Goal: Complete application form

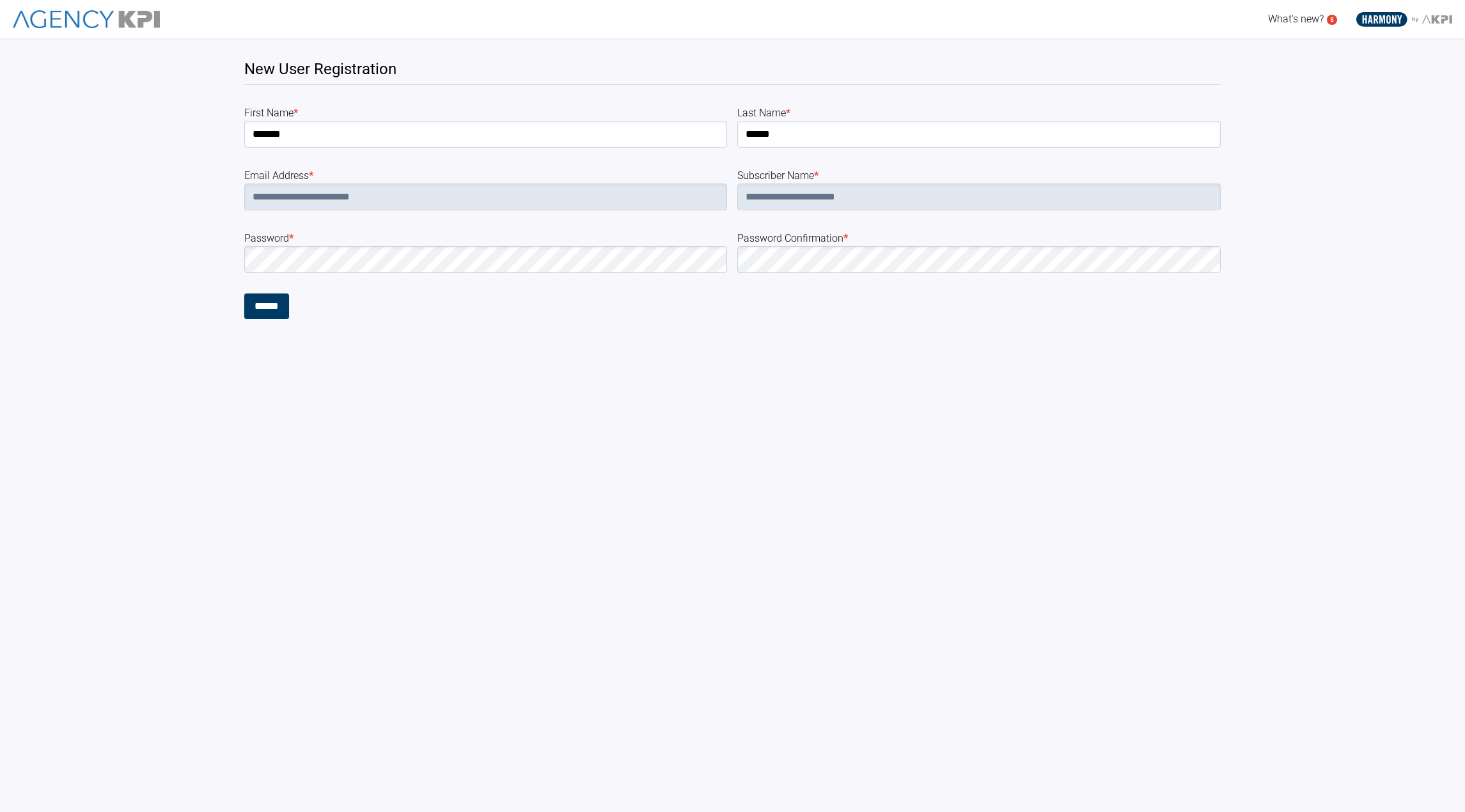
click at [493, 275] on form "**********" at bounding box center [732, 212] width 977 height 213
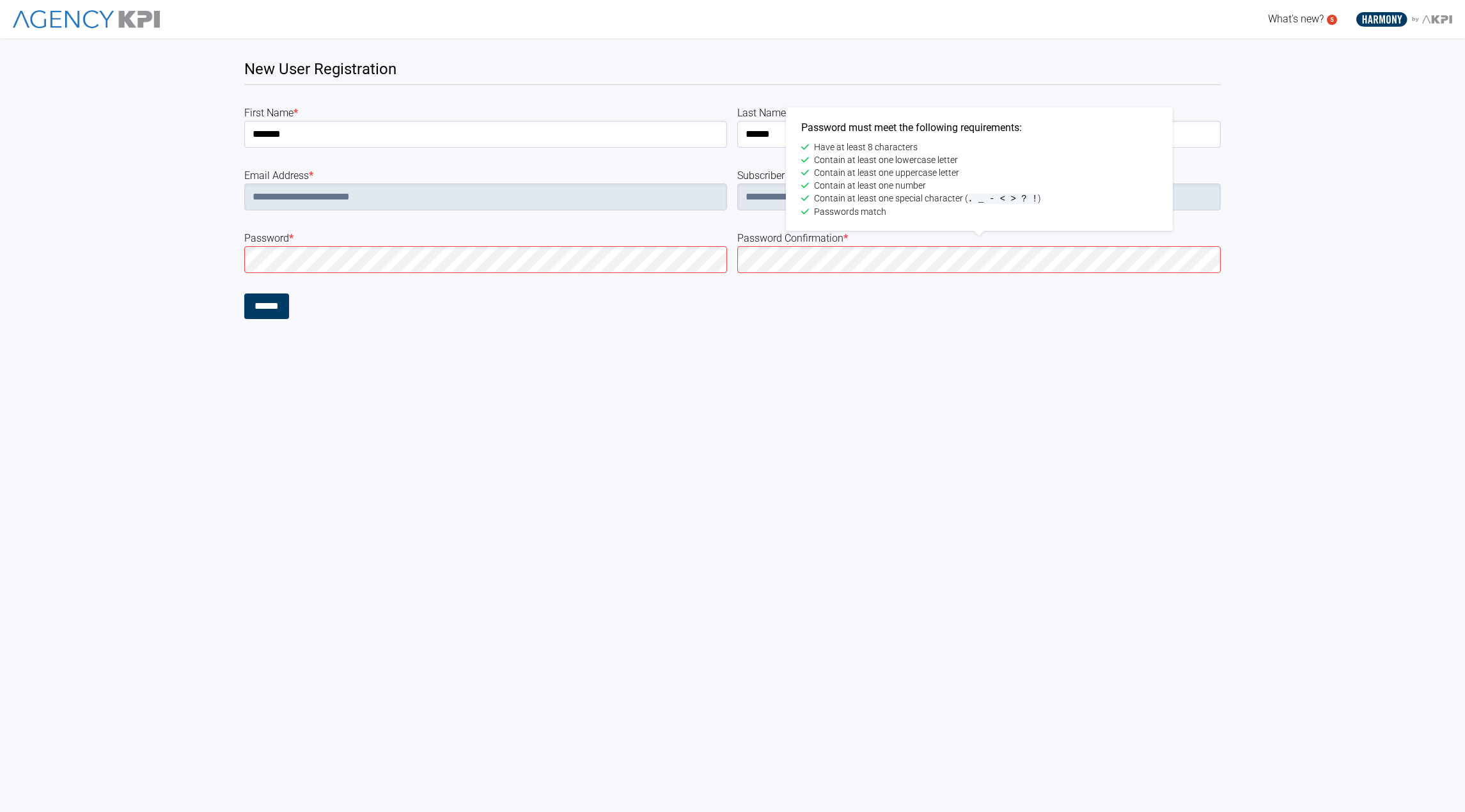
click at [244, 293] on input "******" at bounding box center [266, 305] width 45 height 25
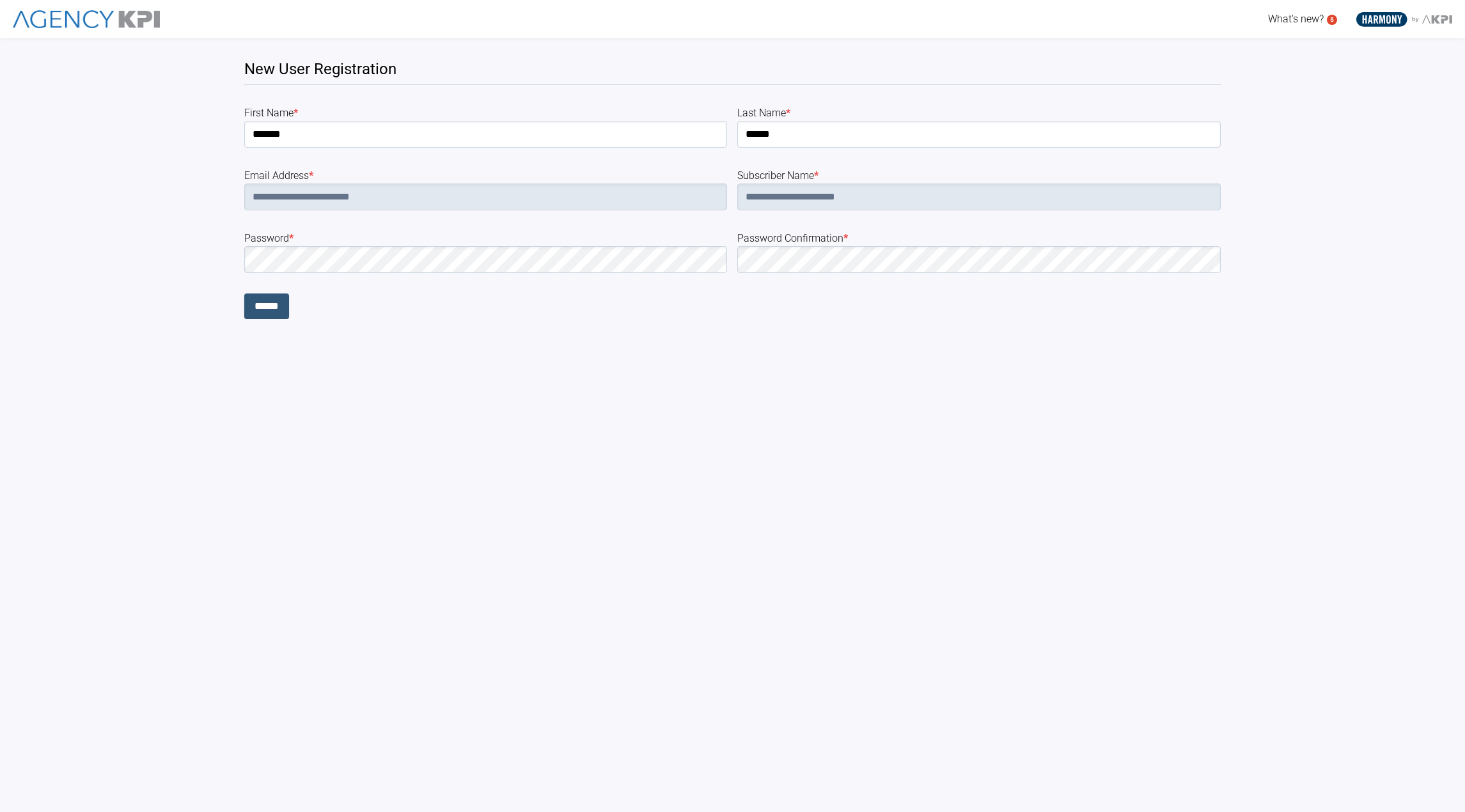
click at [272, 315] on input "******" at bounding box center [266, 305] width 45 height 25
